Goal: Participate in discussion: Engage in conversation with other users on a specific topic

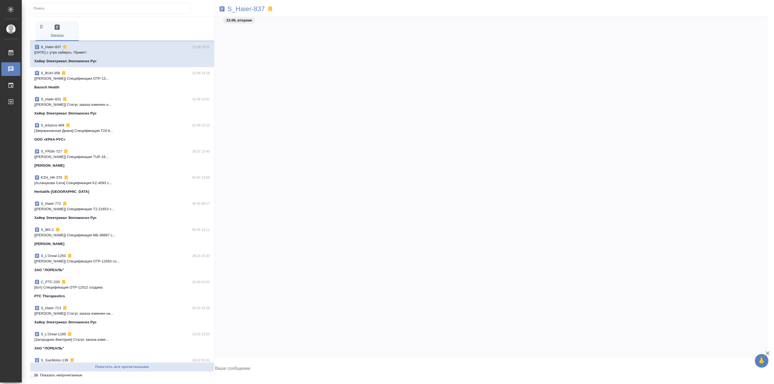
scroll to position [12688, 0]
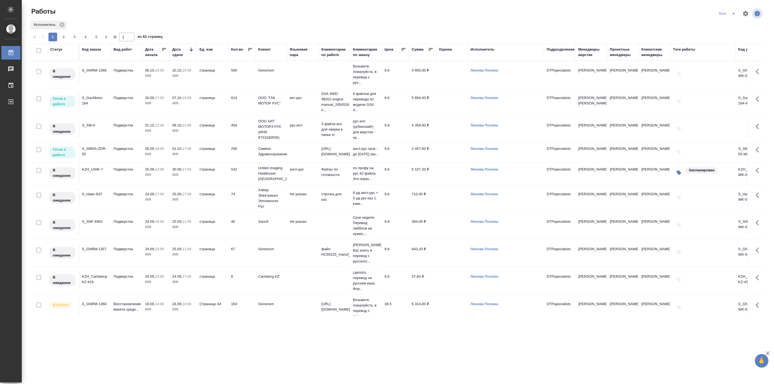
scroll to position [252, 0]
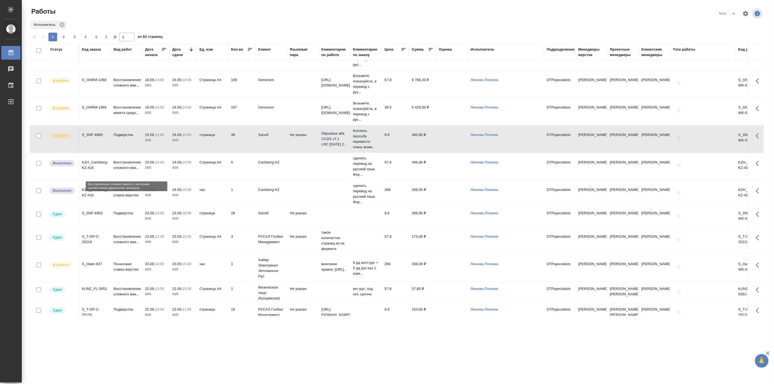
click at [138, 167] on p "Восстановление сложного мак..." at bounding box center [126, 165] width 26 height 11
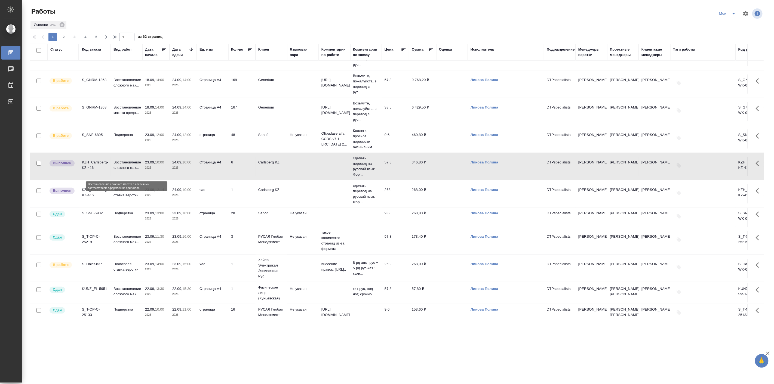
click at [138, 167] on p "Восстановление сложного мак..." at bounding box center [126, 165] width 26 height 11
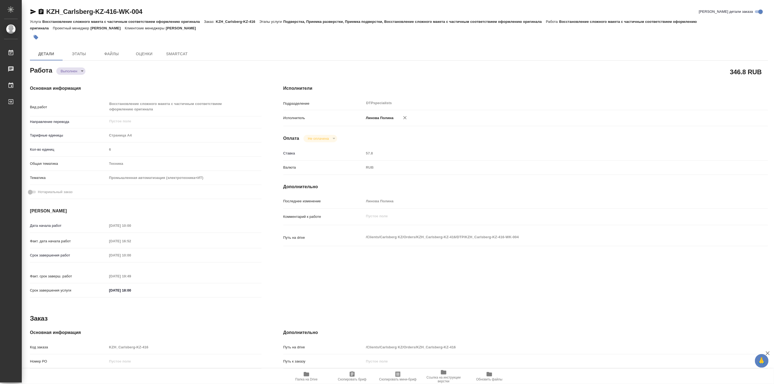
type textarea "x"
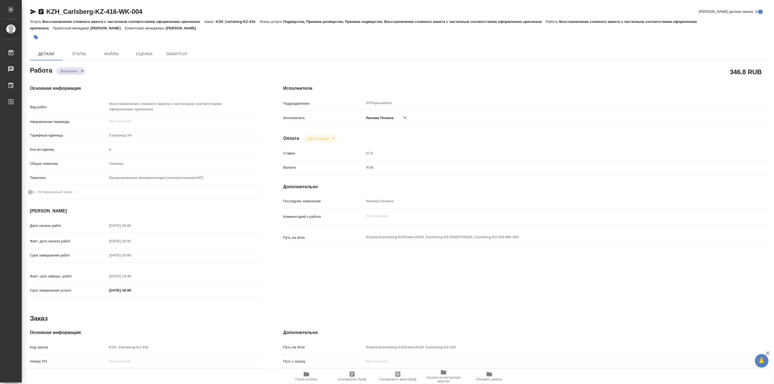
type textarea "x"
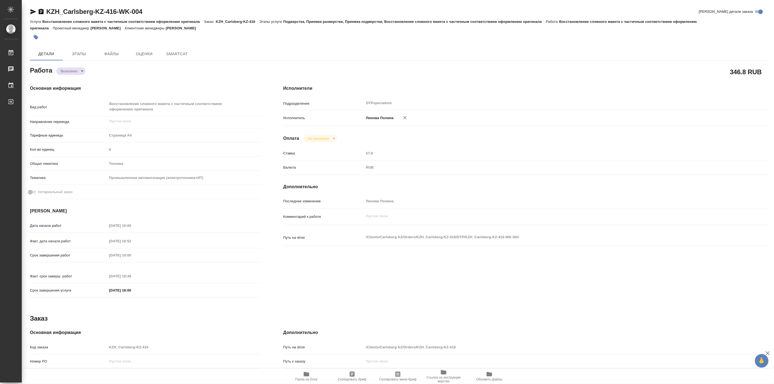
type textarea "x"
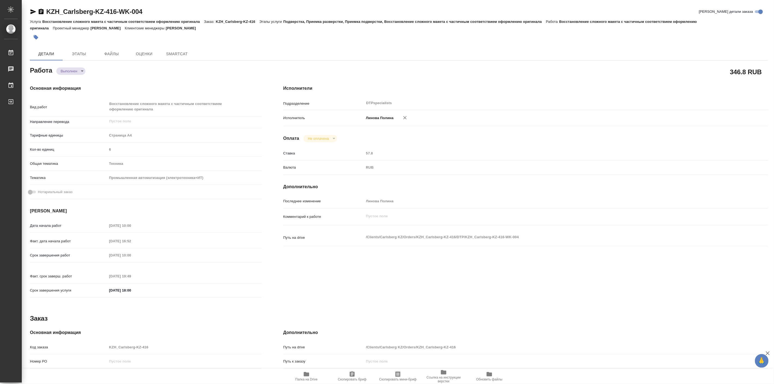
type textarea "x"
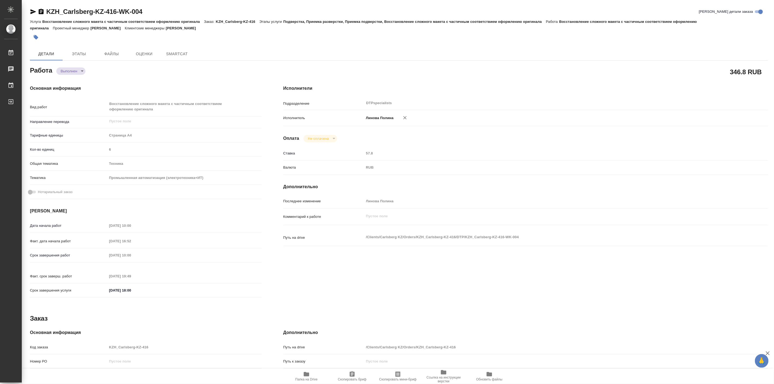
type textarea "x"
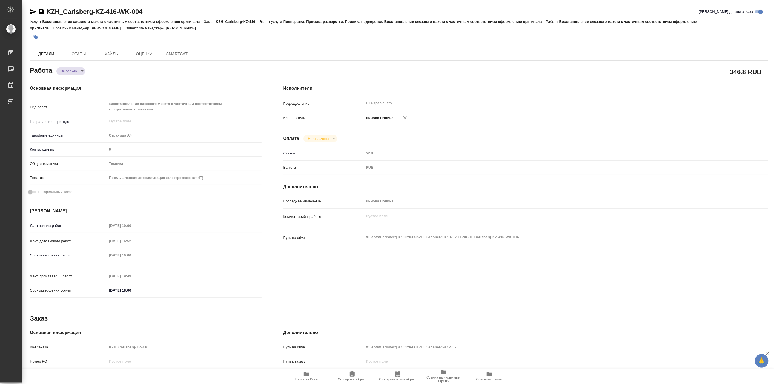
type textarea "x"
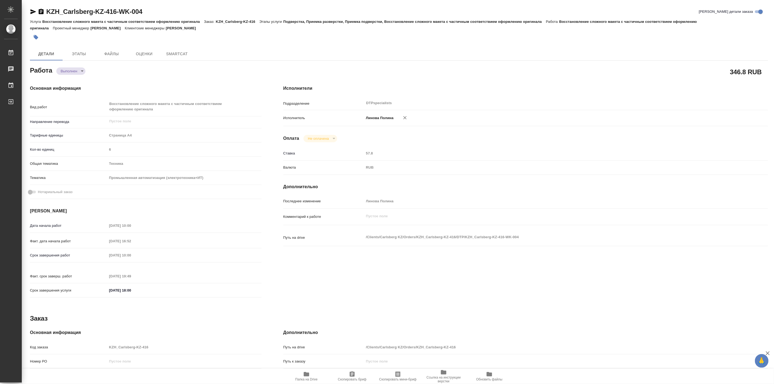
type textarea "x"
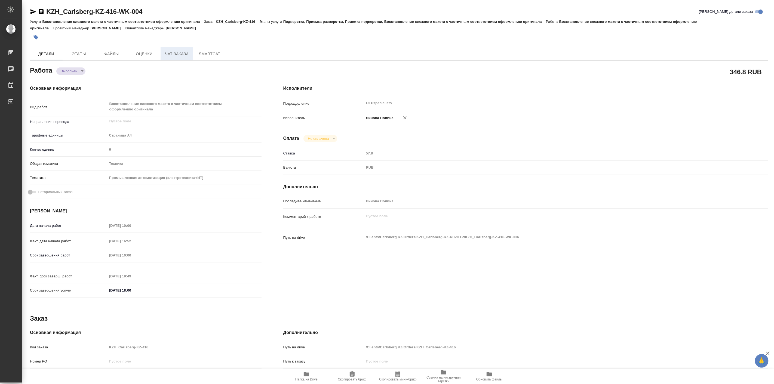
type textarea "x"
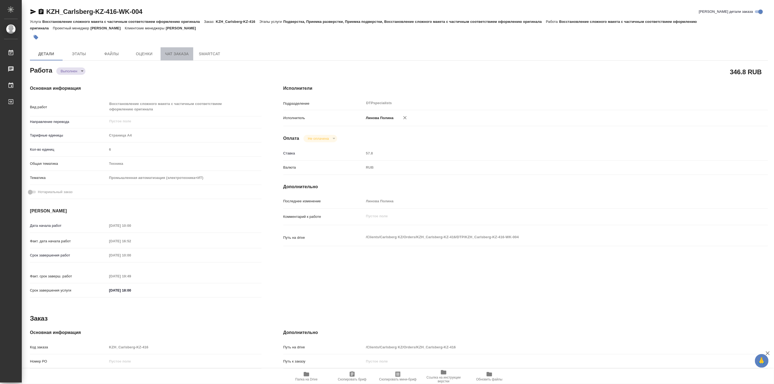
click at [181, 53] on span "Чат заказа" at bounding box center [177, 54] width 26 height 7
type textarea "x"
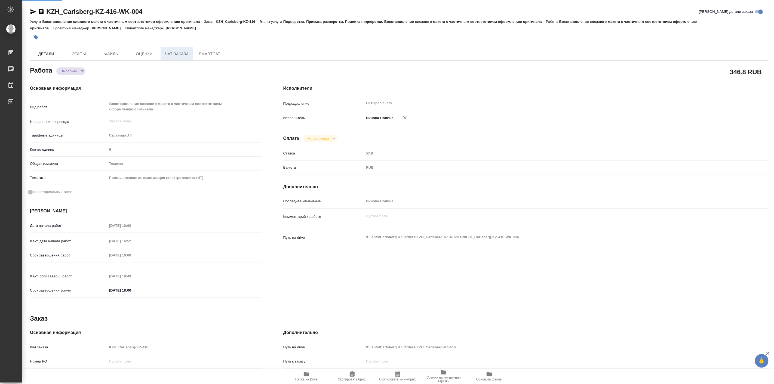
type textarea "x"
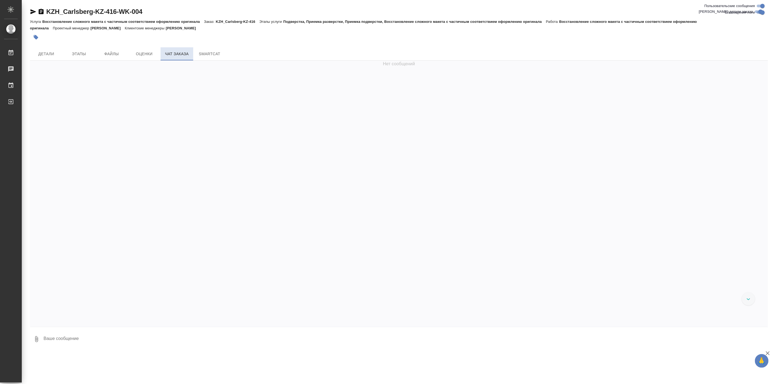
scroll to position [1857, 0]
